Goal: Find contact information: Find contact information

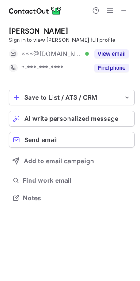
scroll to position [192, 140]
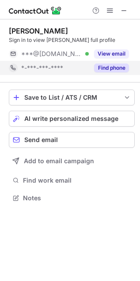
click at [107, 70] on button "Find phone" at bounding box center [111, 67] width 35 height 9
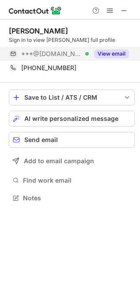
click at [109, 56] on button "View email" at bounding box center [111, 53] width 35 height 9
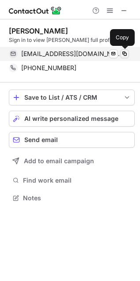
click at [124, 53] on span at bounding box center [124, 53] width 7 height 7
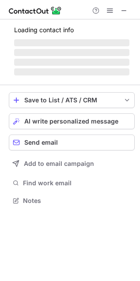
scroll to position [192, 140]
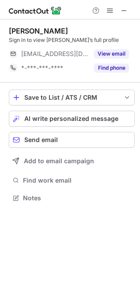
click at [131, 6] on div at bounding box center [110, 10] width 42 height 11
click at [124, 12] on span at bounding box center [123, 10] width 7 height 7
